Goal: Task Accomplishment & Management: Complete application form

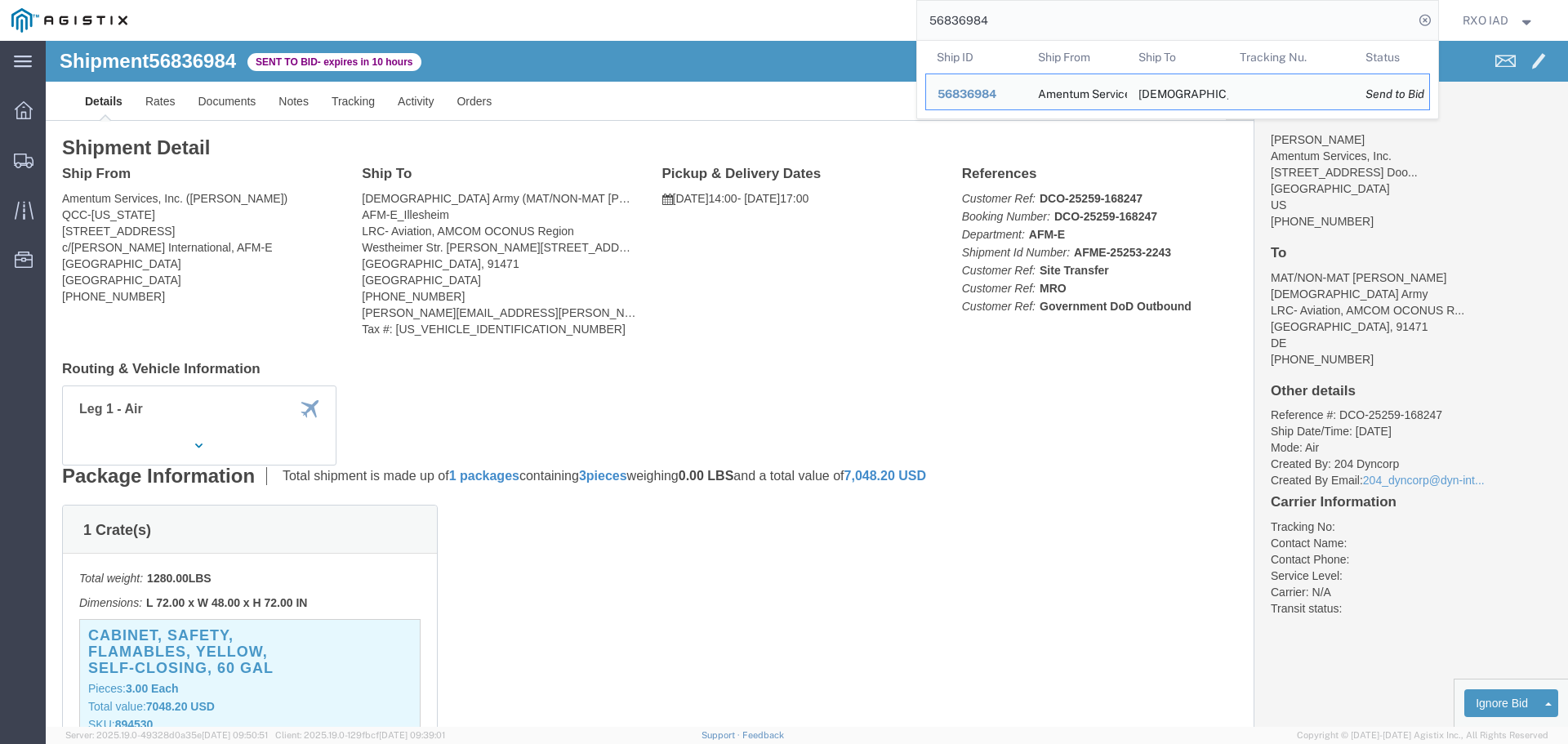
click at [993, 33] on input "56836984" at bounding box center [1165, 21] width 496 height 40
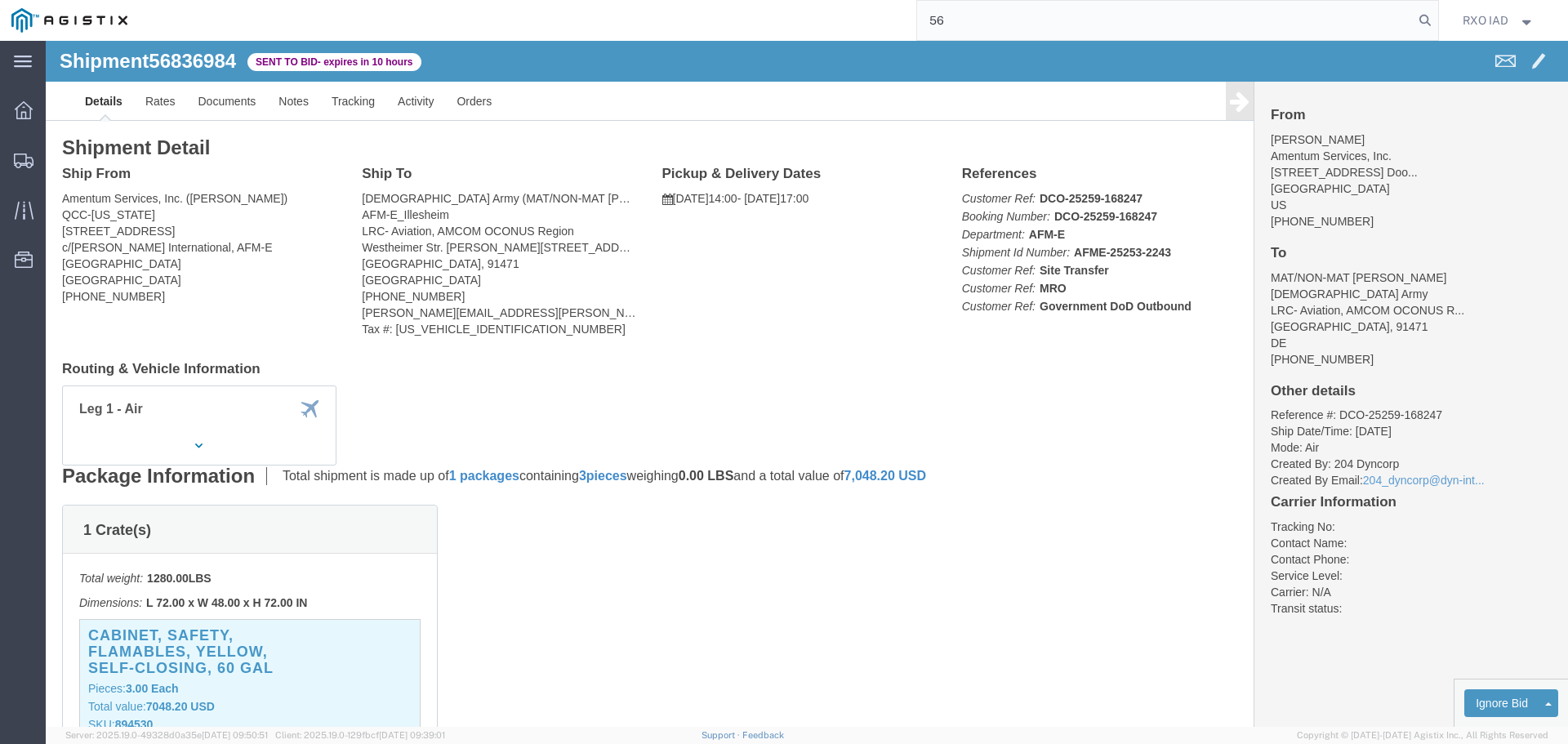
type input "5"
type input "56206219"
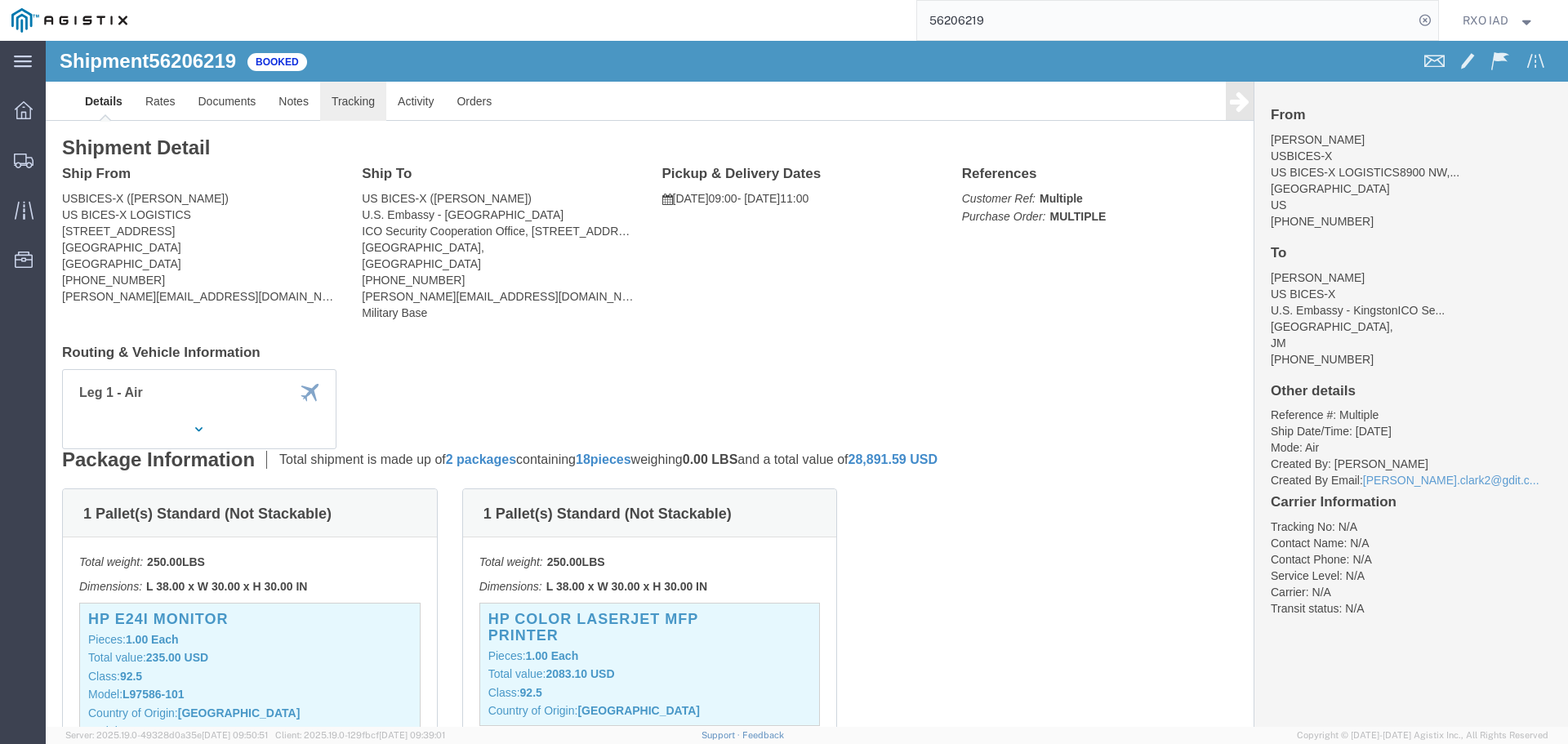
click link "Tracking"
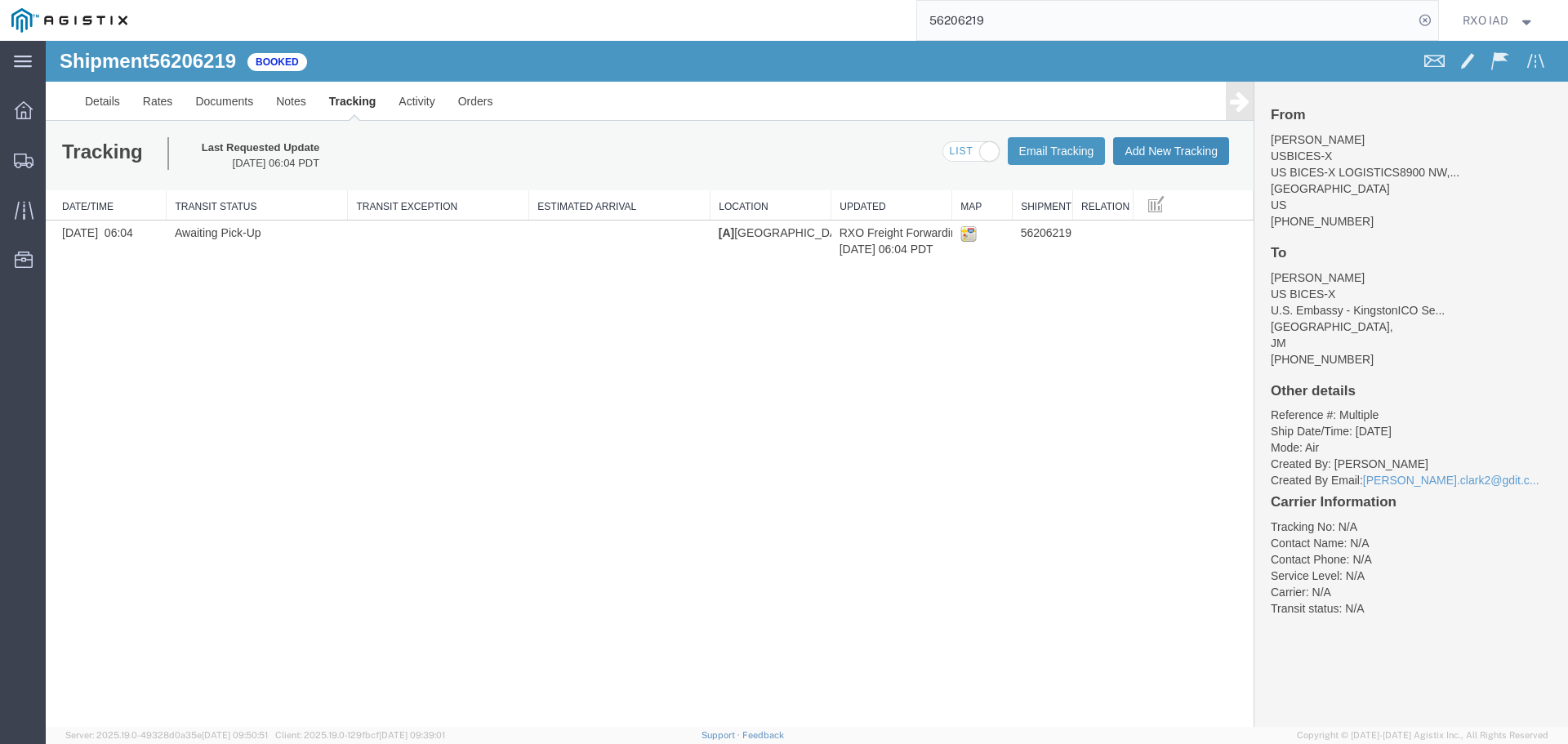
click at [1176, 141] on button "Add New Tracking" at bounding box center [1171, 150] width 116 height 27
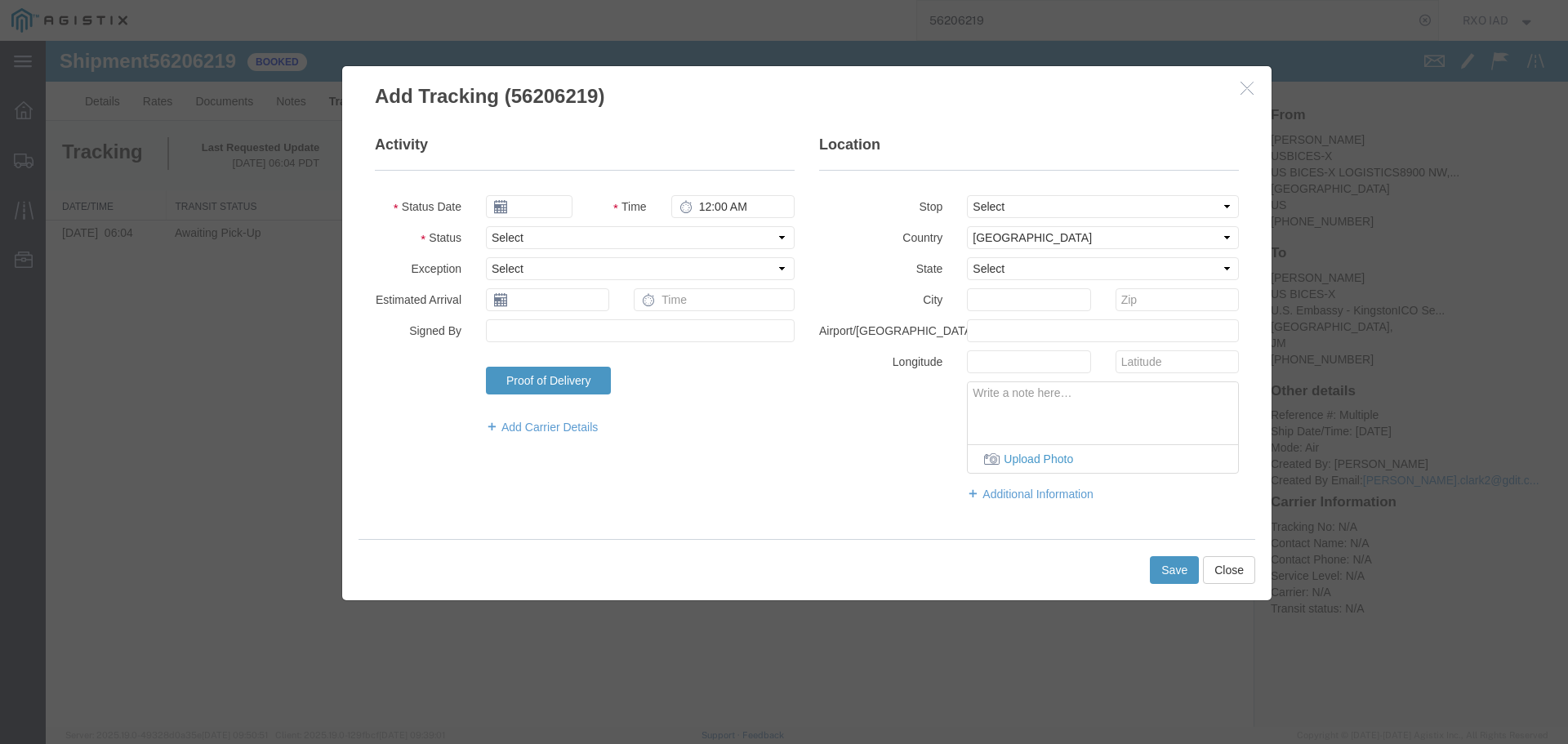
type input "09/17/2025"
type input "10:00 AM"
click at [546, 244] on select "Select Arrival Notice Available Arrival Notice Imported Arrive at Delivery Loca…" at bounding box center [640, 238] width 309 height 23
select select "DELIVRED"
click at [486, 226] on select "Select Arrival Notice Available Arrival Notice Imported Arrive at Delivery Loca…" at bounding box center [640, 238] width 309 height 23
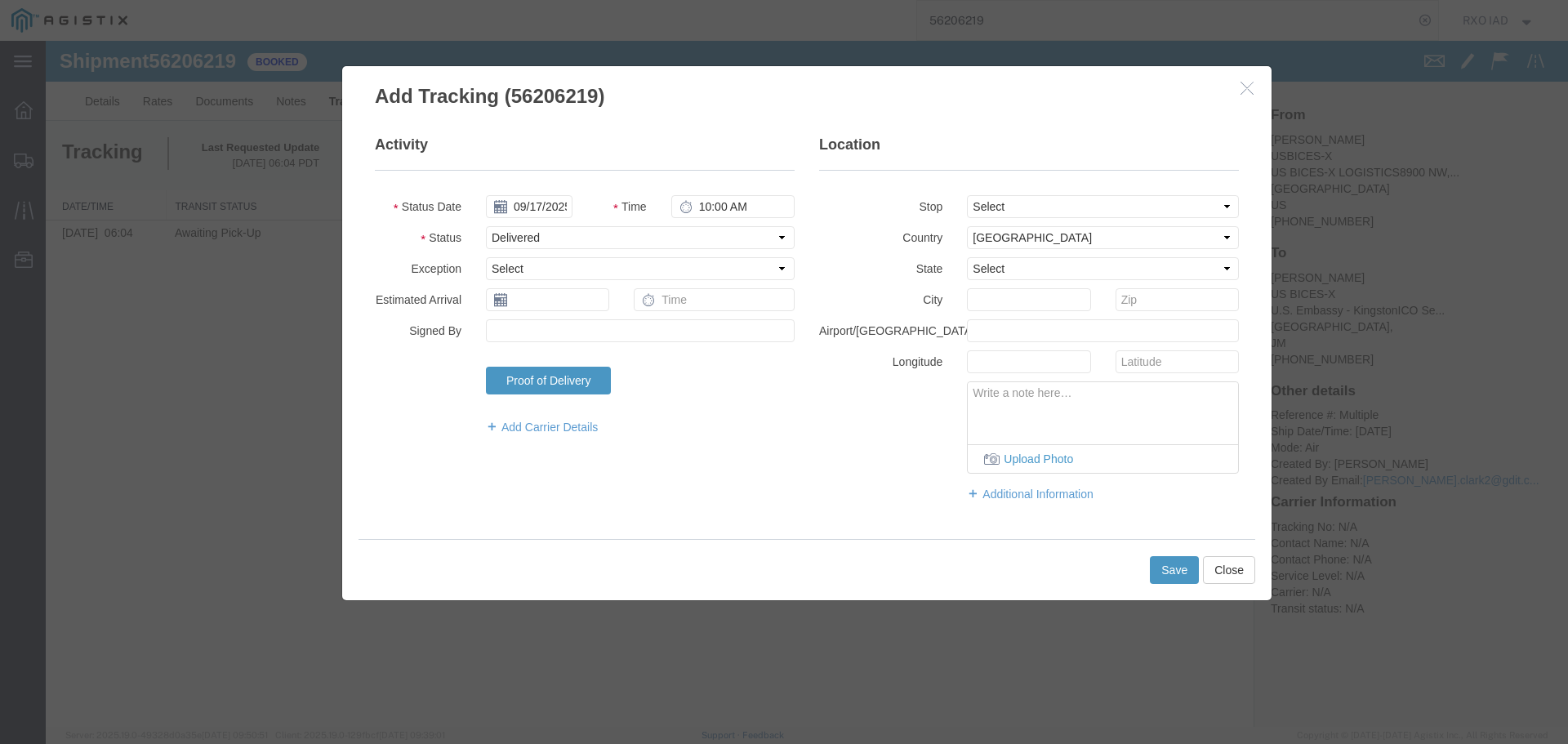
click at [501, 300] on icon at bounding box center [501, 300] width 13 height 13
click at [534, 302] on input "text" at bounding box center [547, 300] width 124 height 23
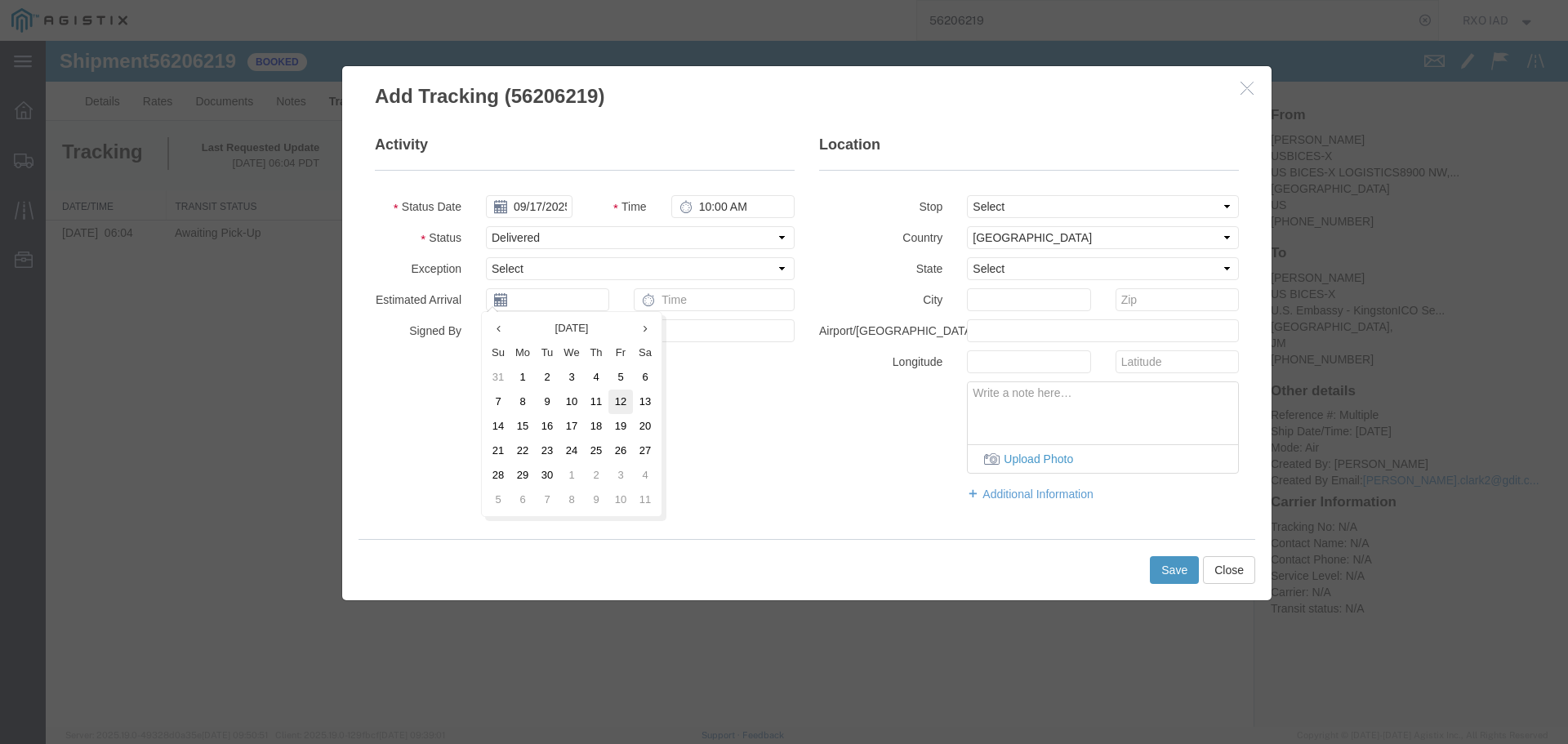
click at [624, 399] on td "12" at bounding box center [621, 402] width 25 height 25
type input "[DATE]"
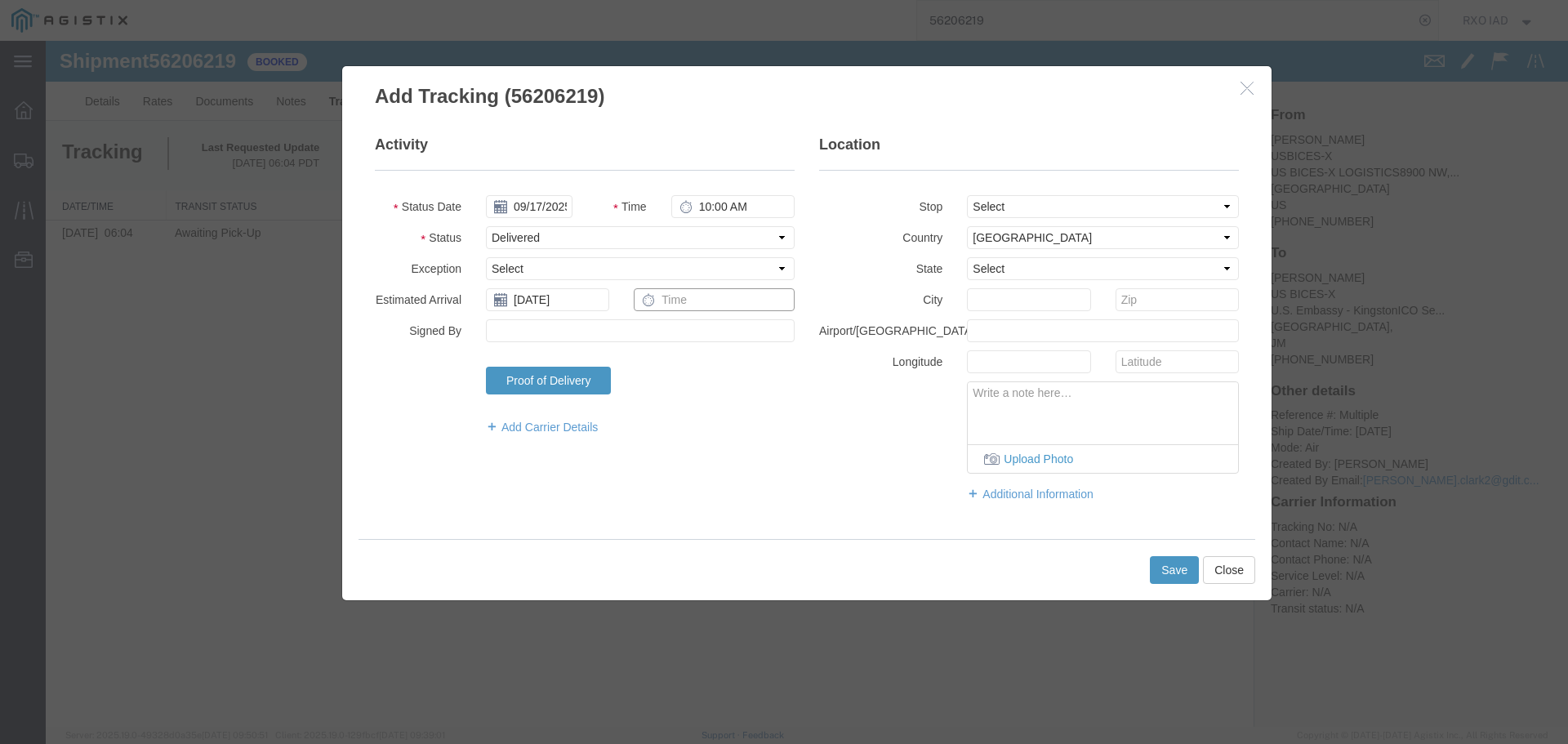
click at [697, 296] on input "text" at bounding box center [714, 300] width 161 height 23
type input "9:00 AM"
click at [553, 324] on input "Signed By" at bounding box center [640, 330] width 309 height 23
type input "[PERSON_NAME]"
click at [1182, 574] on button "Save" at bounding box center [1175, 569] width 49 height 27
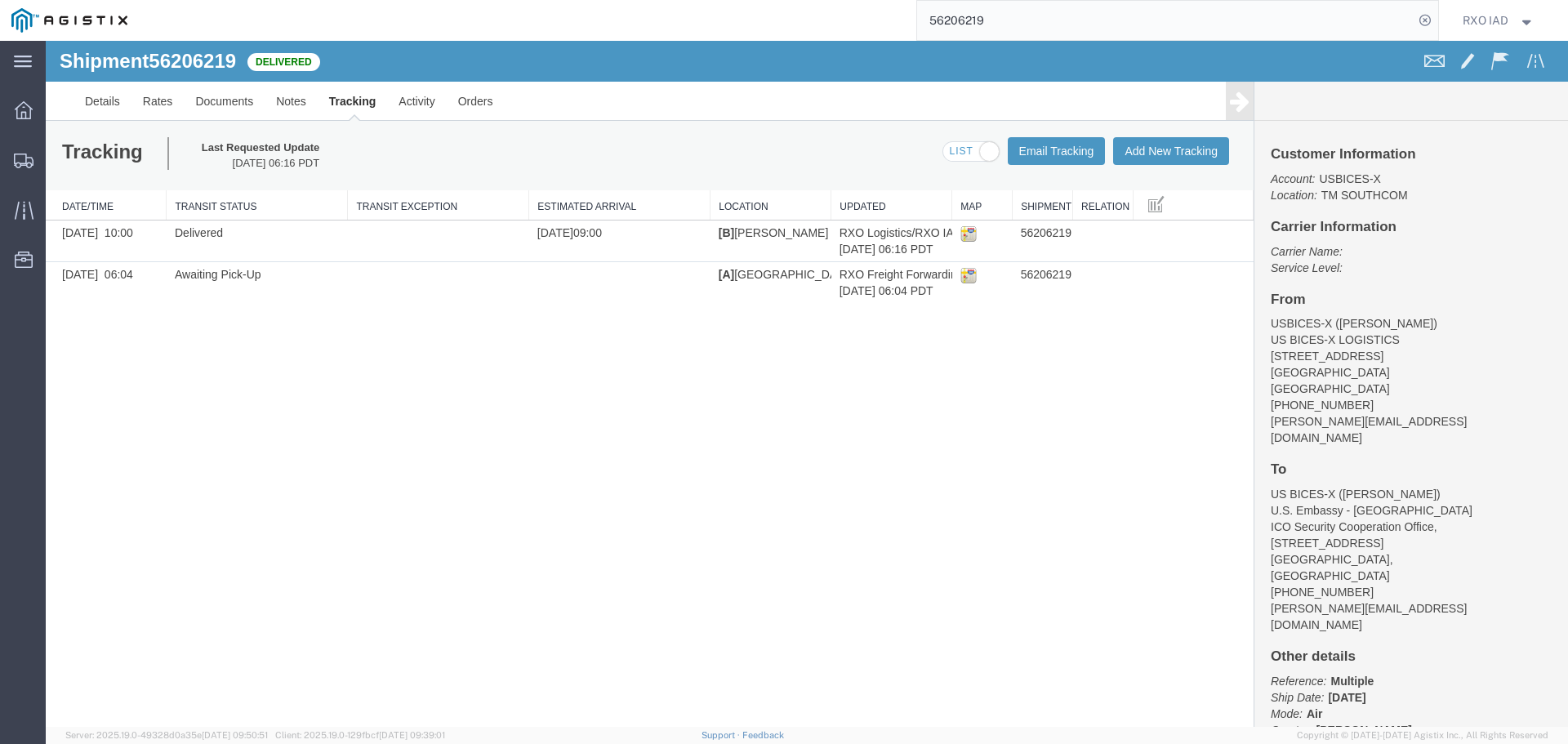
click at [998, 20] on input "56206219" at bounding box center [1165, 21] width 496 height 40
type input "5"
type input "56836984"
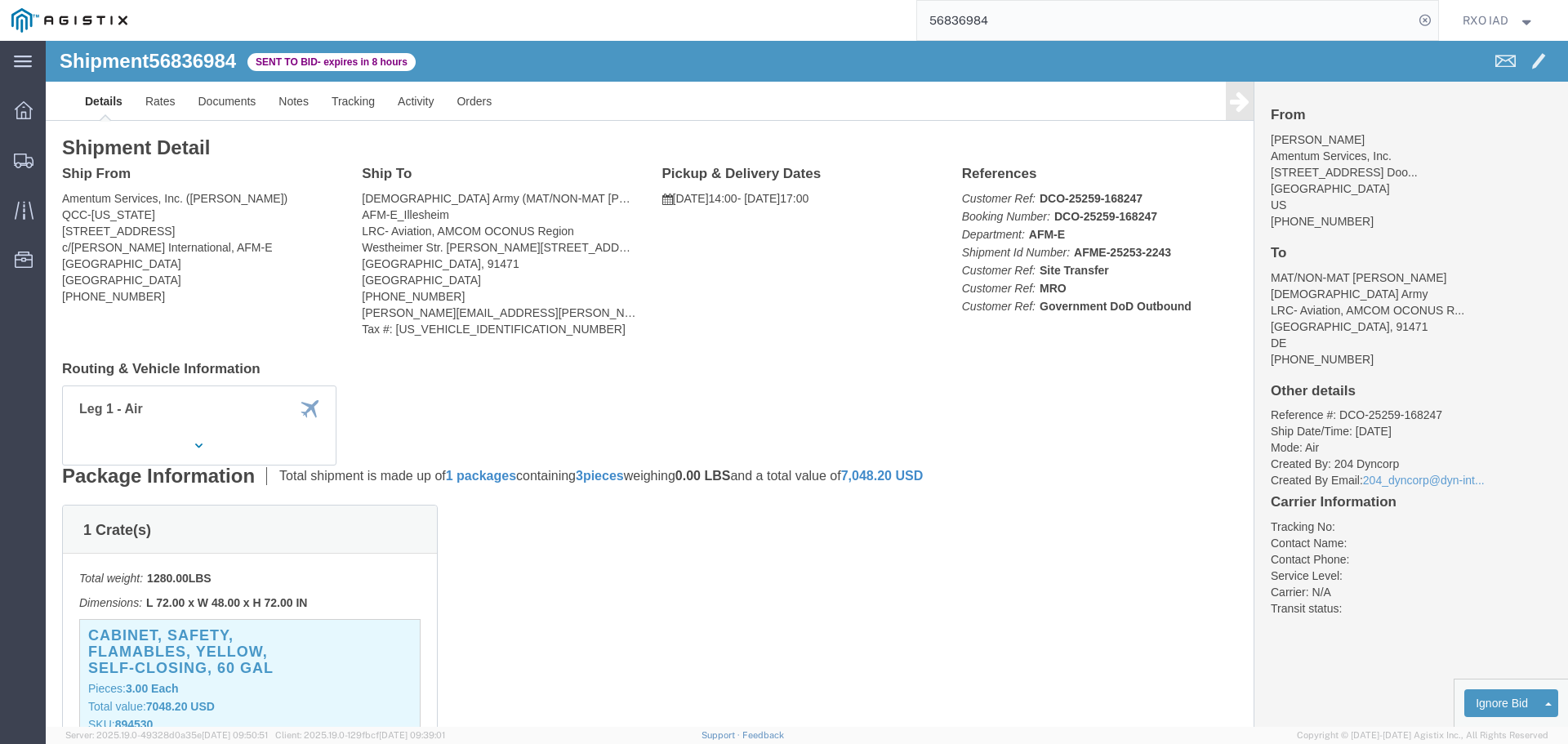
click div "Ship From Amentum Services, Inc. ([PERSON_NAME]) QCC-[US_STATE] [STREET_ADDRESS…"
click link "Notes"
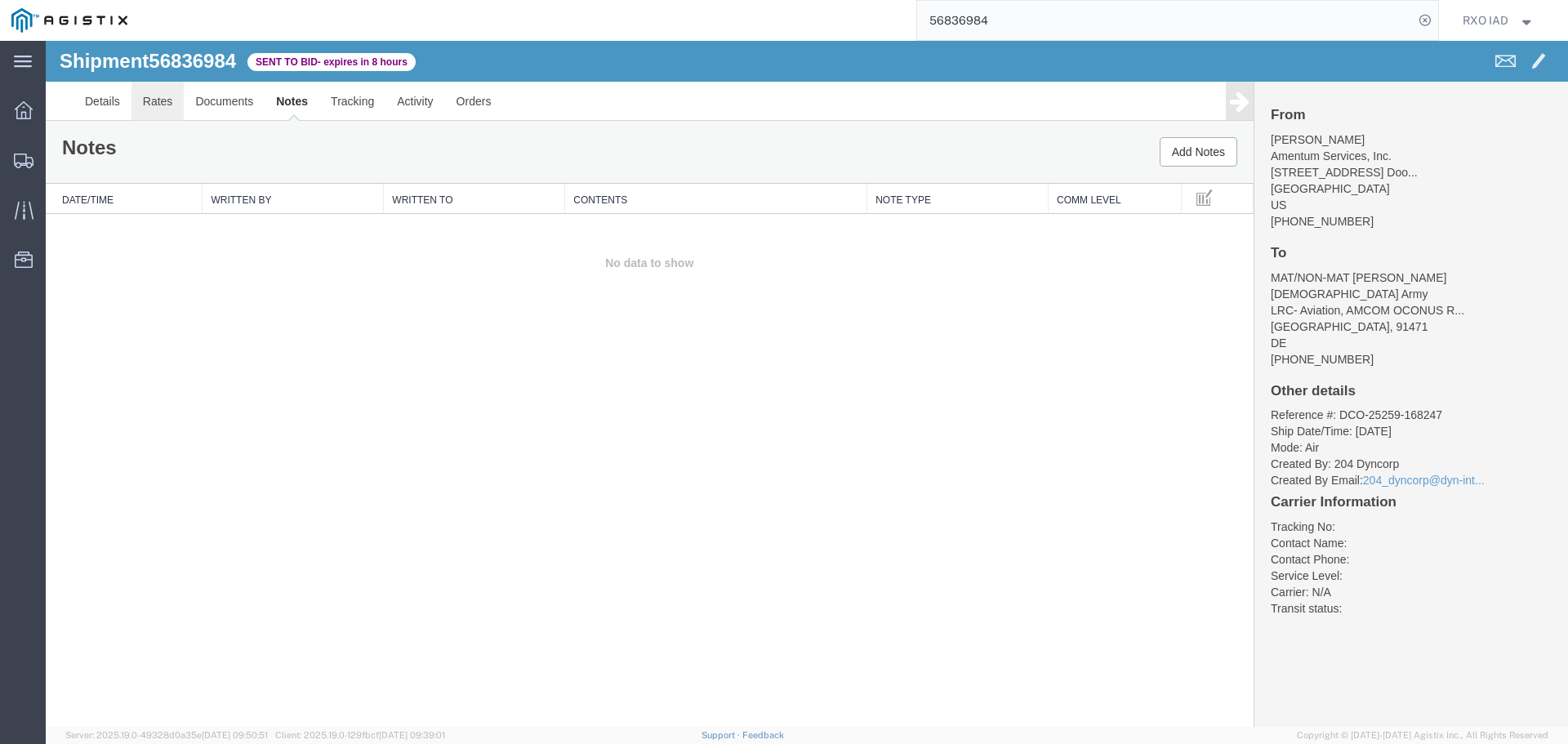
click at [163, 107] on link "Rates" at bounding box center [158, 102] width 53 height 40
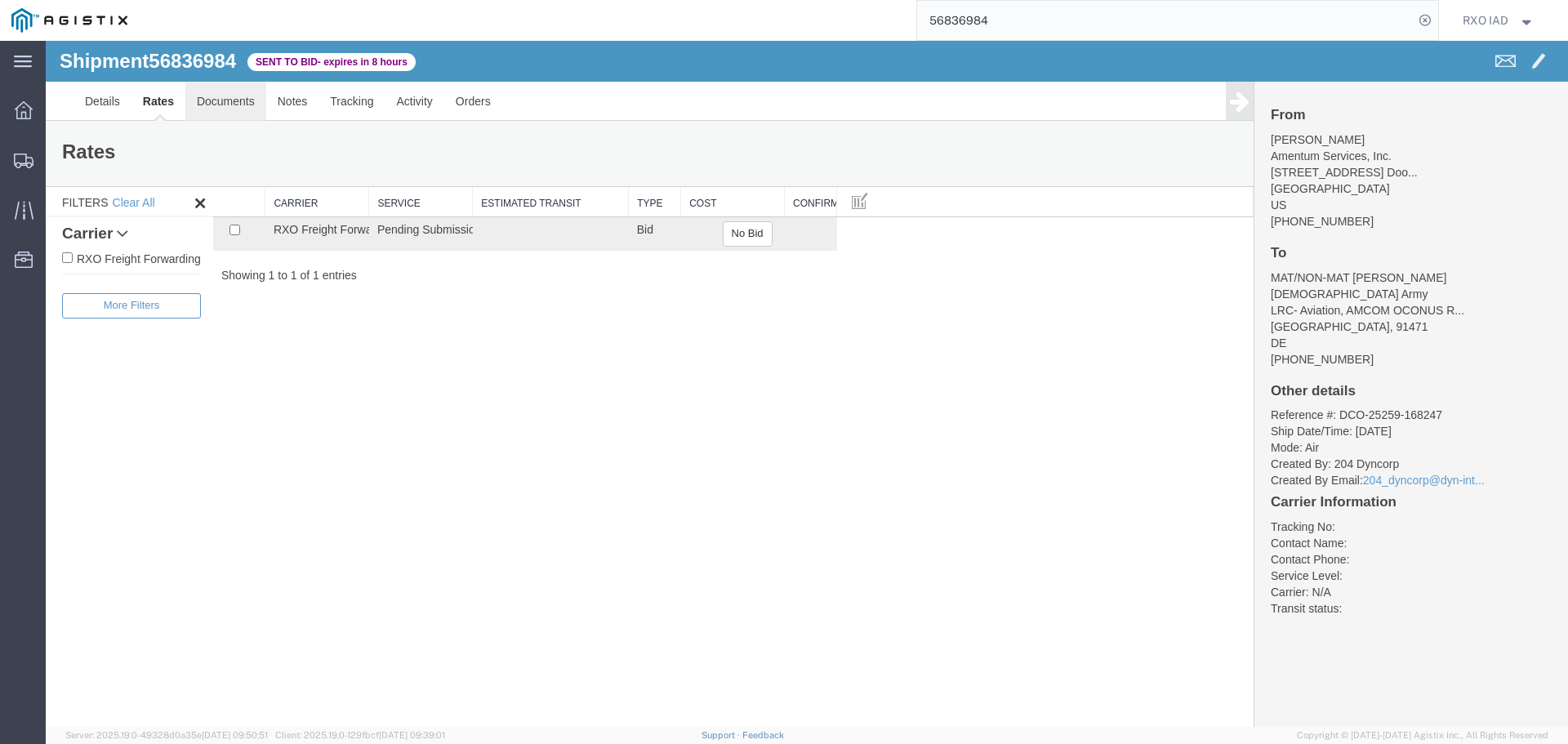
click at [212, 104] on link "Documents" at bounding box center [225, 102] width 81 height 40
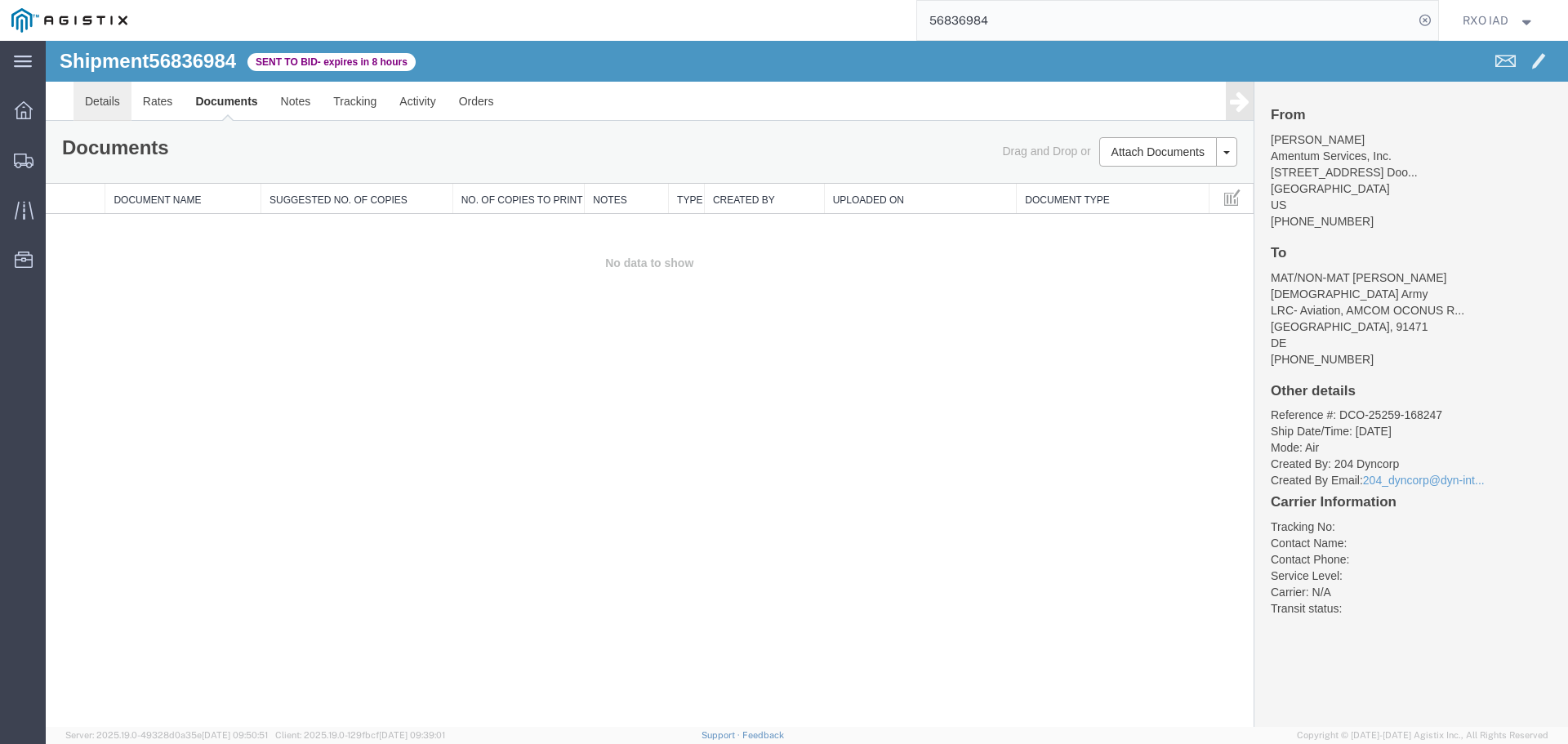
click at [89, 105] on link "Details" at bounding box center [102, 102] width 58 height 40
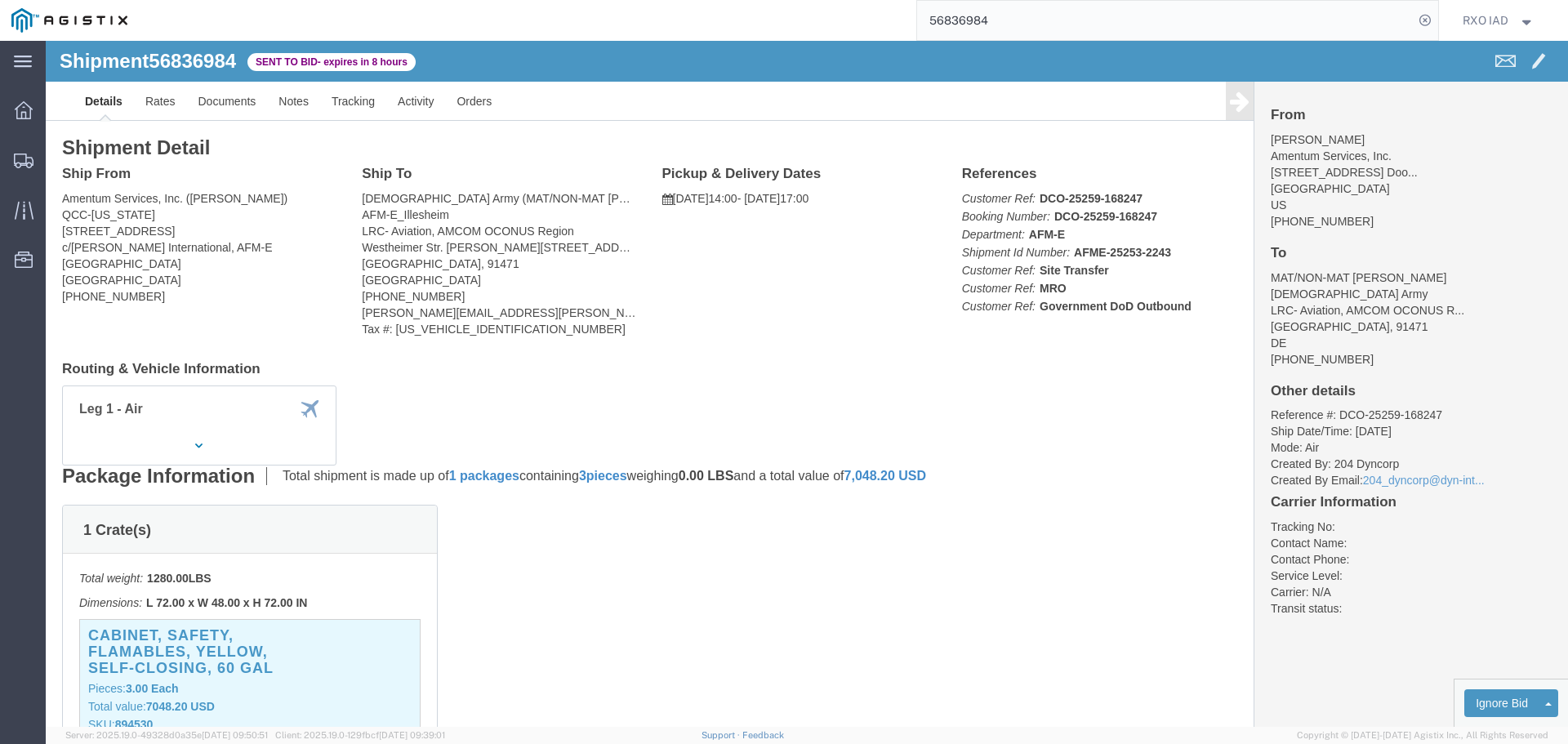
drag, startPoint x: 1510, startPoint y: 208, endPoint x: 1531, endPoint y: 315, distance: 109.0
click html "Shipment 56836984 0 of 0 Sent to Bid - expires in 8 hours Details Rates Documen…"
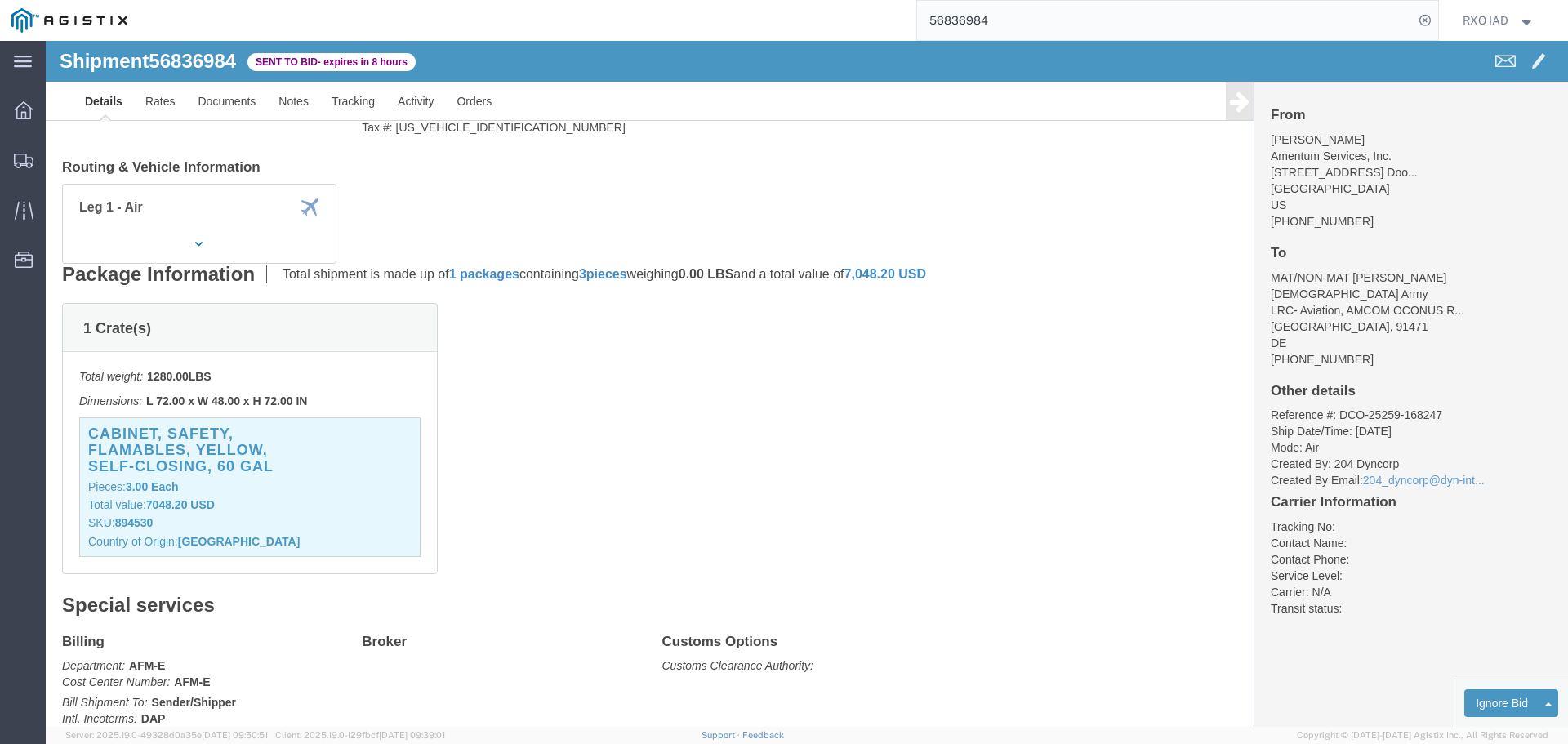
scroll to position [181, 0]
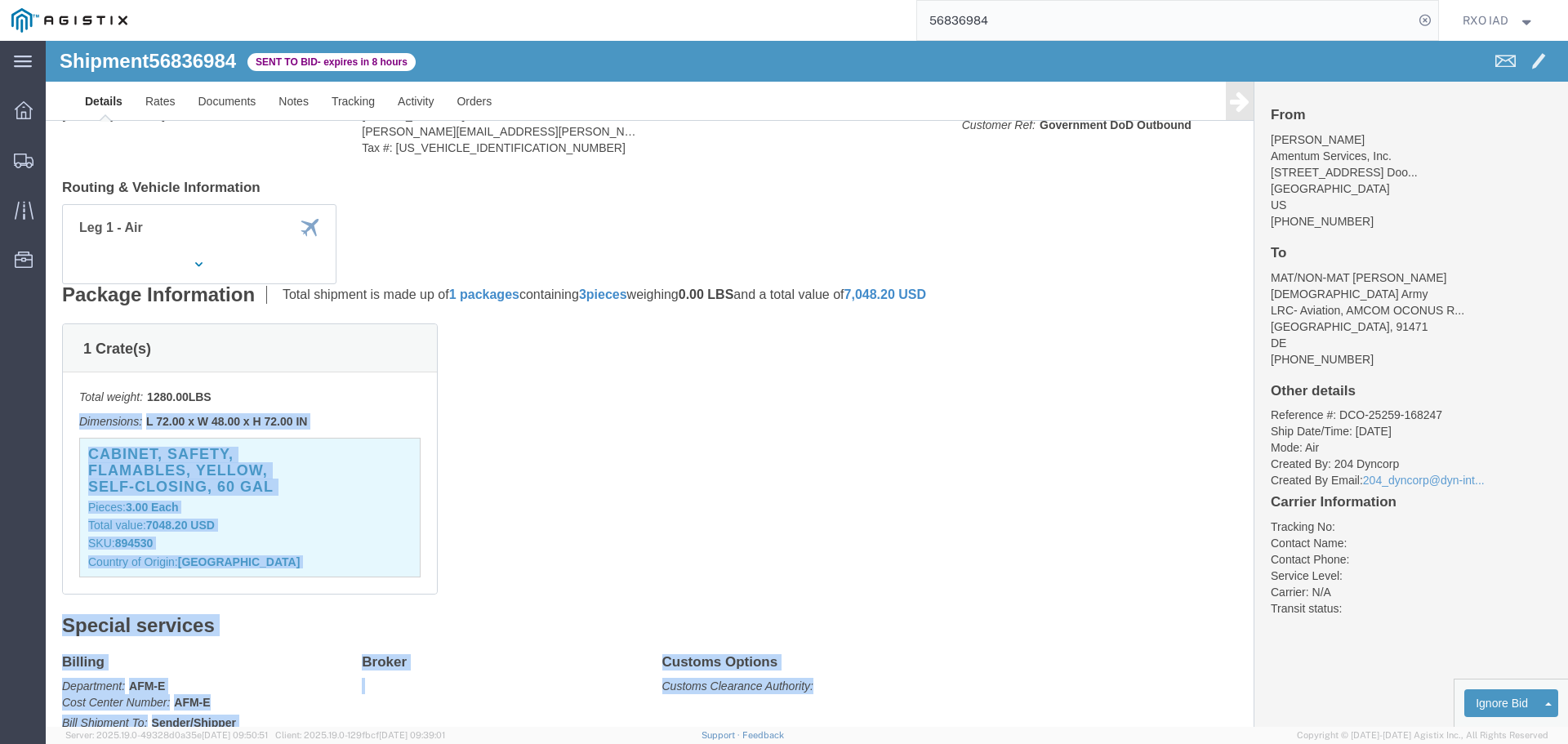
click div "Shipment Detail Ship From Amentum Services, Inc. ([PERSON_NAME]) QCC-[US_STATE]…"
click link "Enter / Modify Bid"
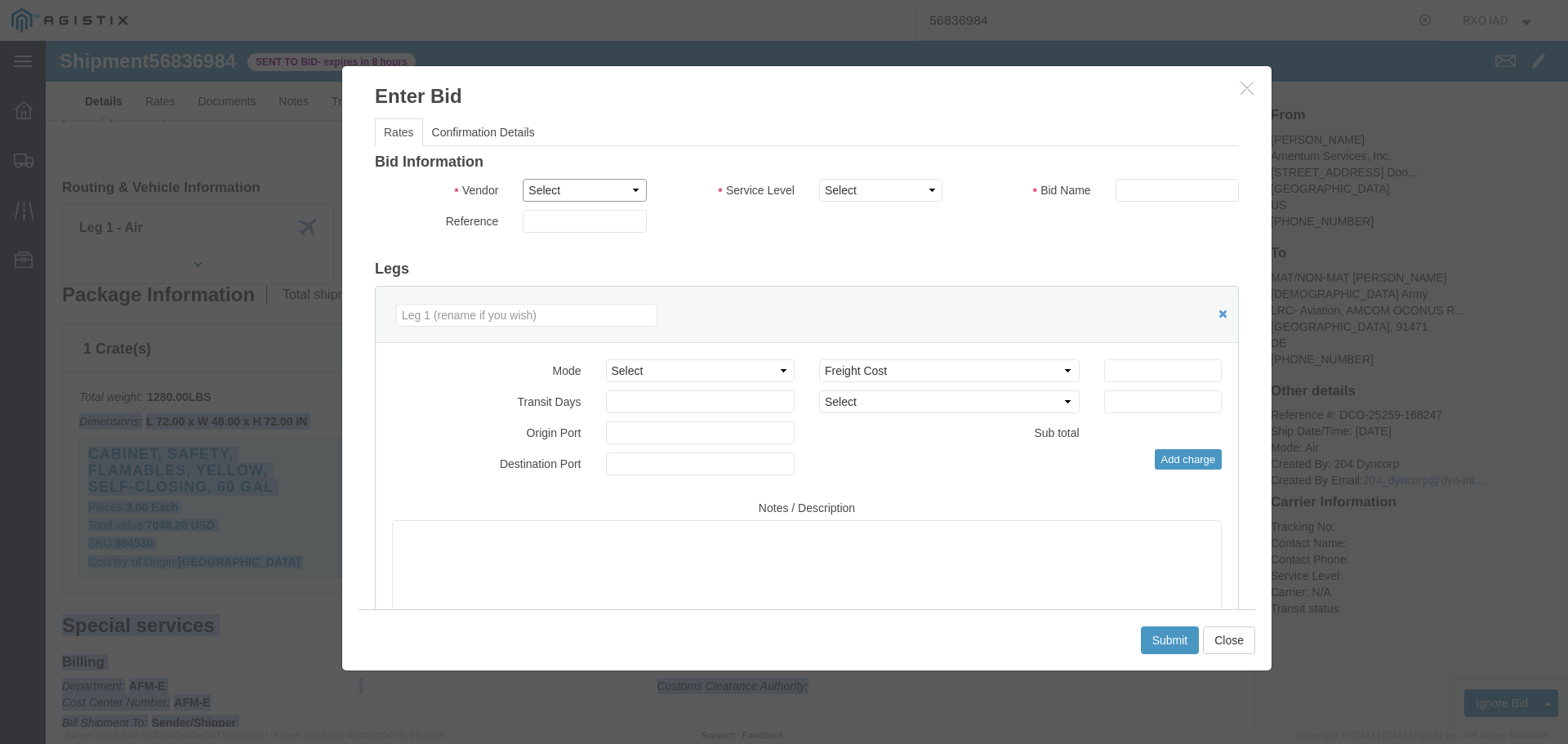
click select "Select RXO Freight Forwarding RXO Logistics"
select select "5946"
click select "Select RXO Freight Forwarding RXO Logistics"
drag, startPoint x: 808, startPoint y: 155, endPoint x: 812, endPoint y: 148, distance: 8.1
click select "Select Domestic TL Global Forwarding International TL Ocean Priority 1 Priority…"
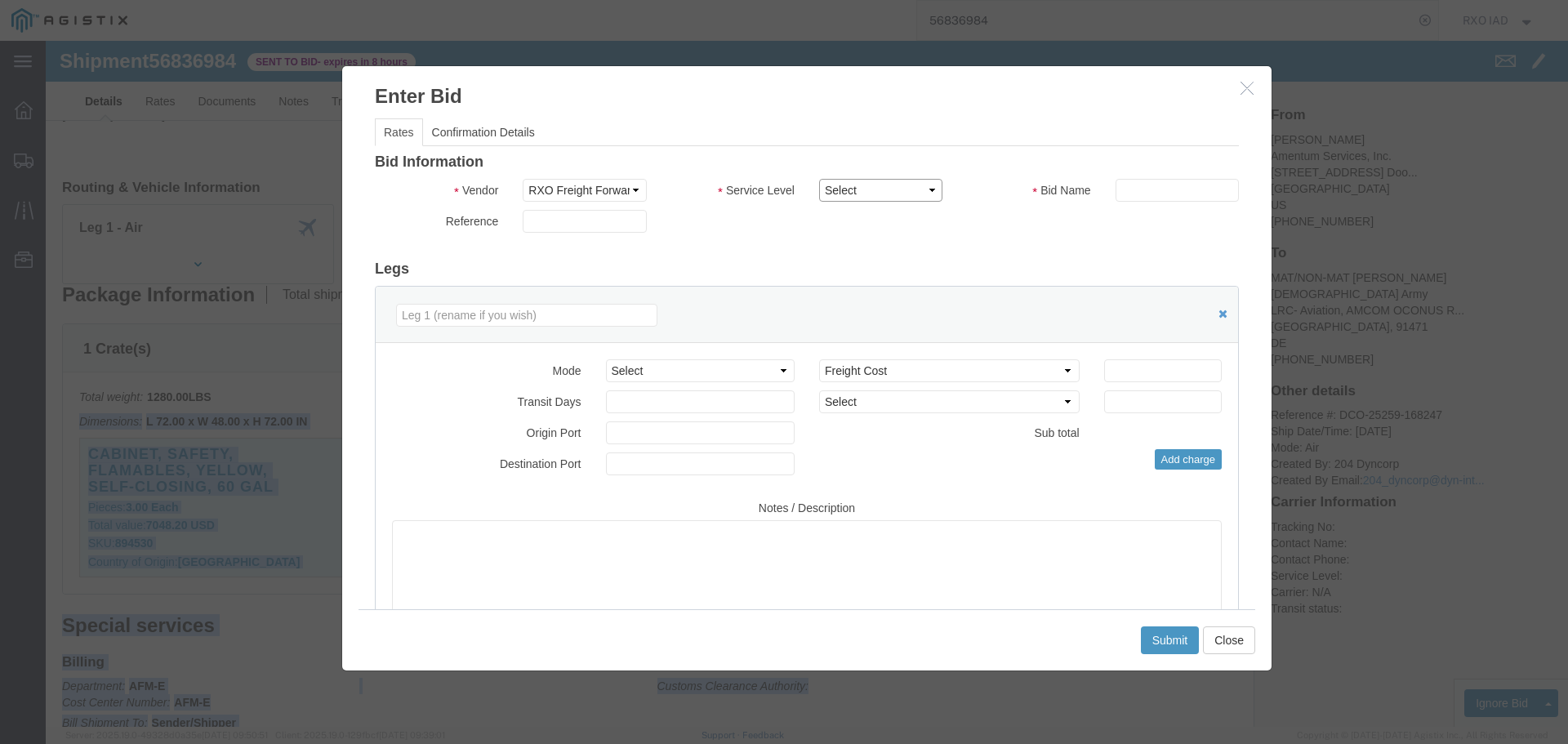
select select "17639"
click select "Select Domestic TL Global Forwarding International TL Ocean Priority 1 Priority…"
click input "text"
type input "xpo9"
click select "Select Air Less than Truckload Multi-Leg Ocean Freight Rail Small Parcel Truckl…"
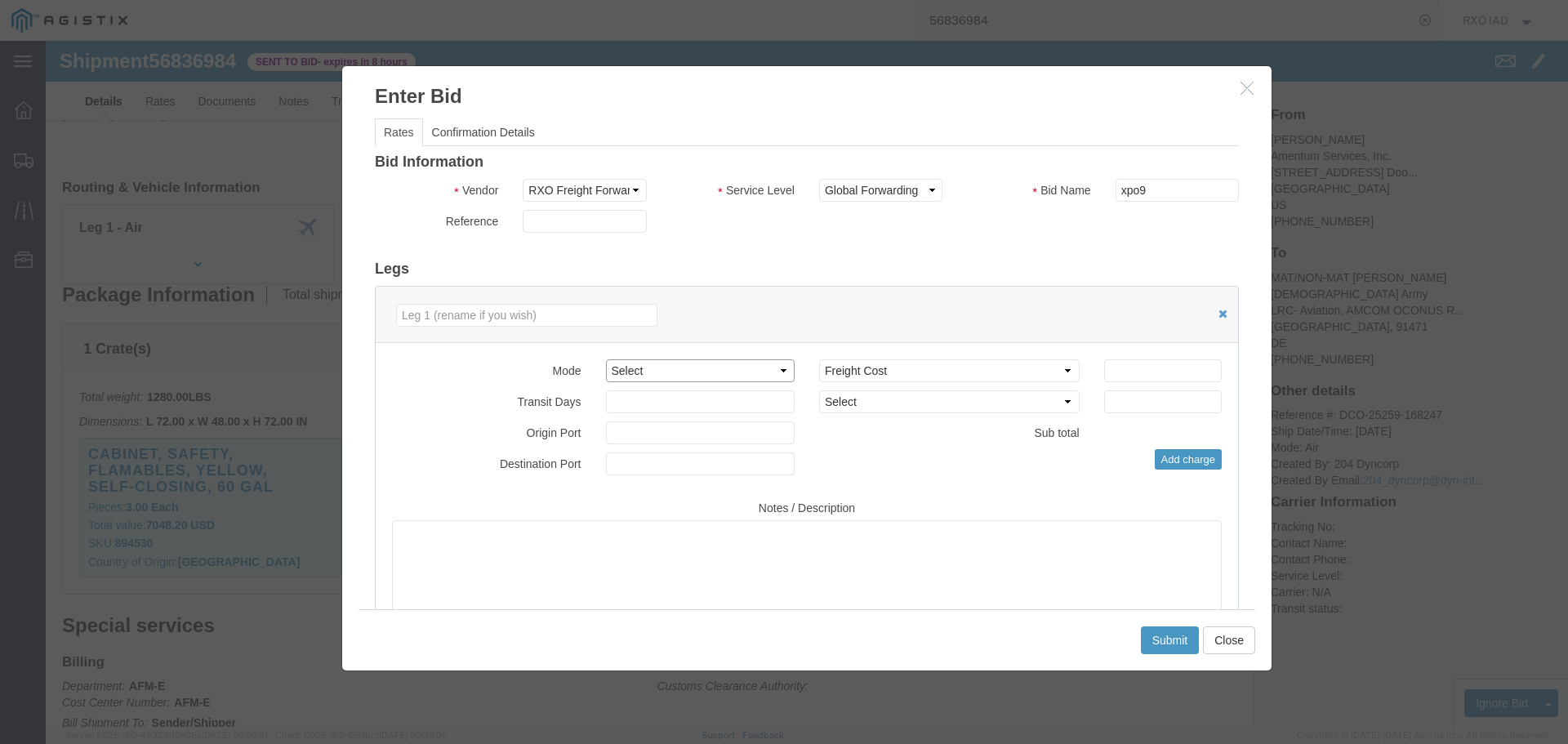
select select "AIR"
click select "Select Air Less than Truckload Multi-Leg Ocean Freight Rail Small Parcel Truckl…"
click input "number"
type input "3492.87"
click textarea
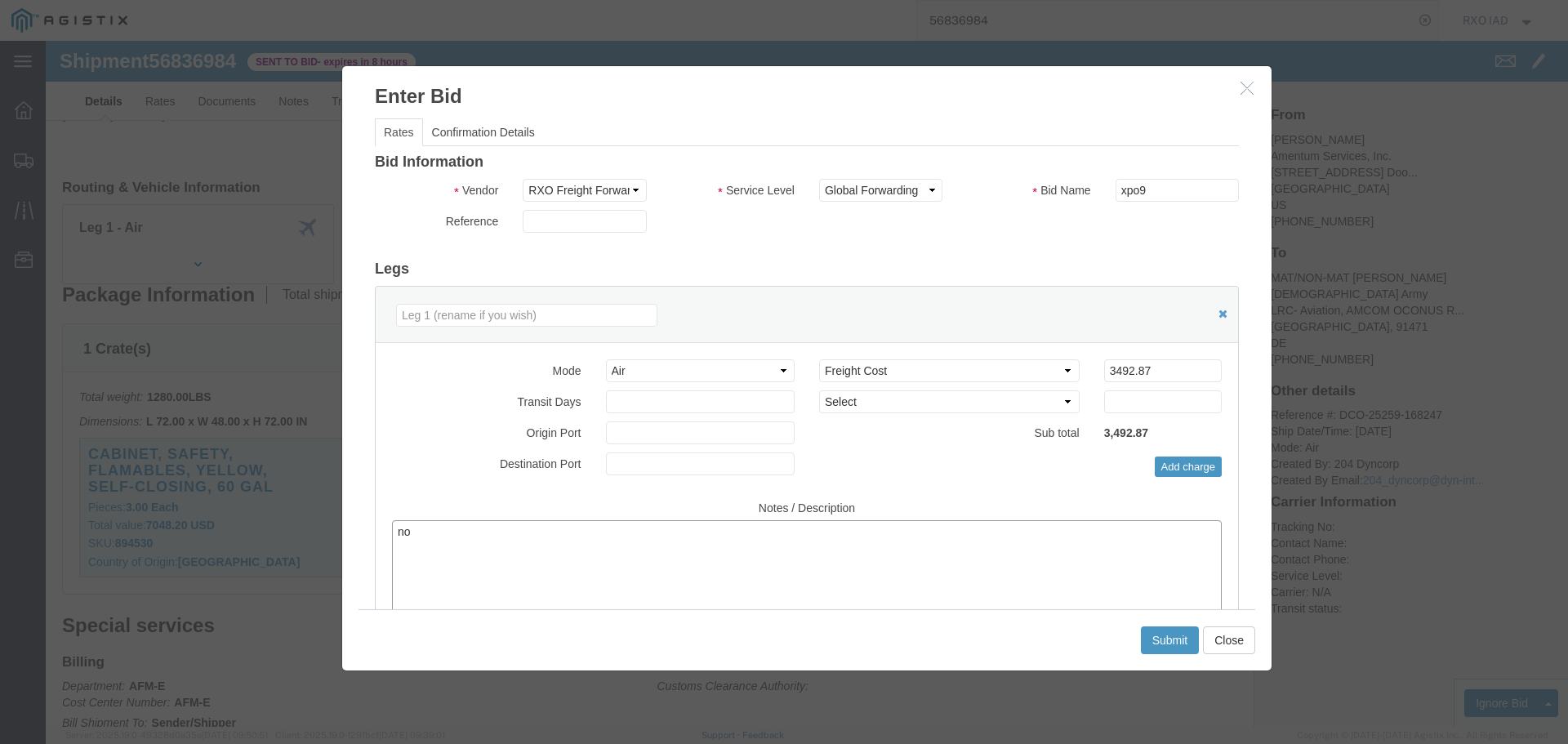
type textarea "n"
type textarea "was not clear if this is dangerous goods ? this quote is for non-dg cargo"
click button "Submit"
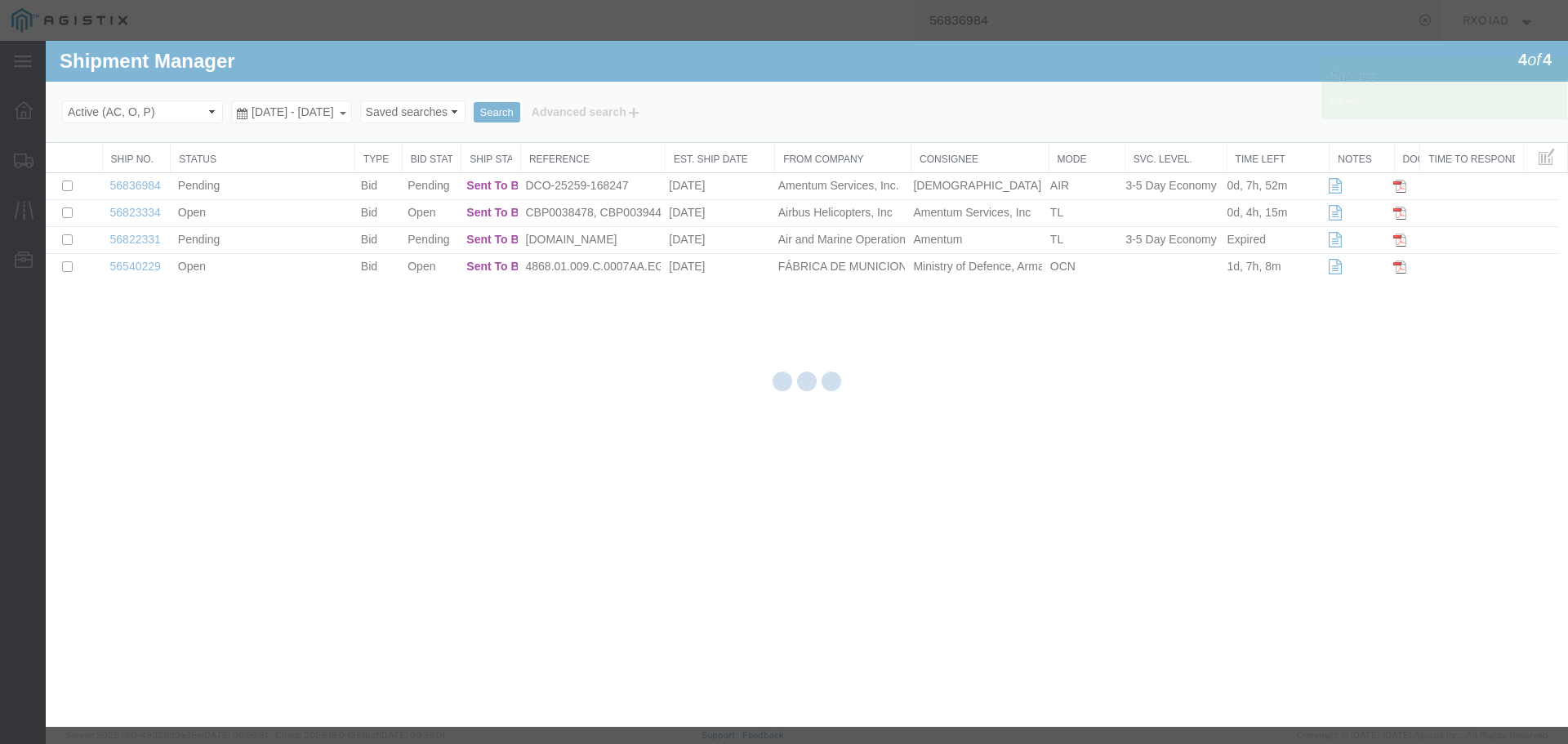
scroll to position [0, 0]
